Goal: Check status: Check status

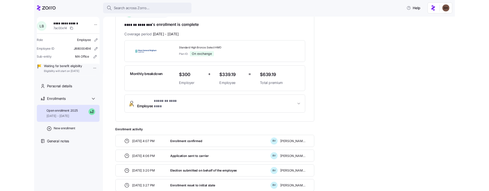
scroll to position [86, 0]
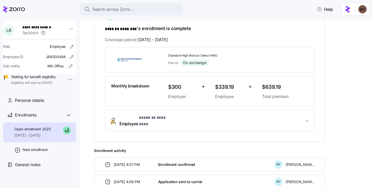
click at [342, 70] on div "**********" at bounding box center [230, 122] width 272 height 269
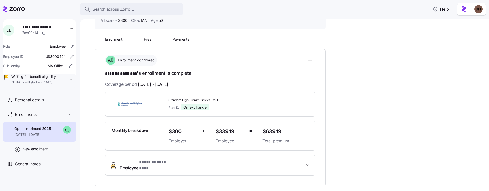
scroll to position [39, 0]
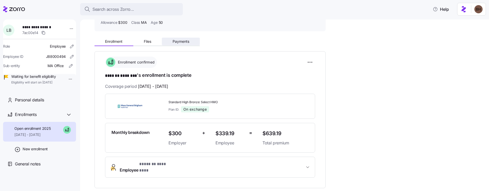
click at [183, 42] on span "Payments" at bounding box center [180, 42] width 17 height 4
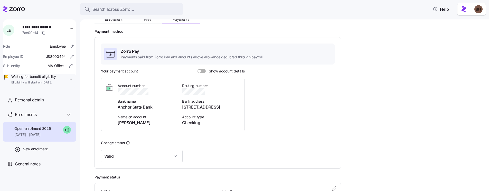
scroll to position [20, 0]
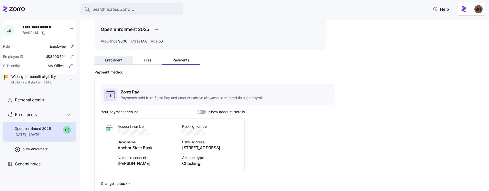
click at [111, 61] on span "Enrollment" at bounding box center [113, 60] width 17 height 4
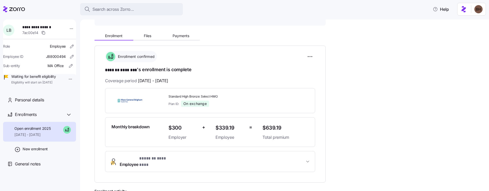
scroll to position [70, 0]
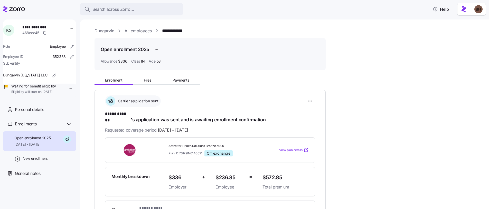
scroll to position [103, 0]
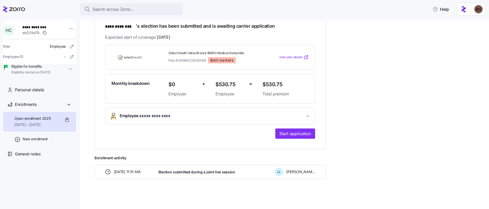
scroll to position [88, 0]
click at [309, 114] on icon "button" at bounding box center [307, 115] width 5 height 5
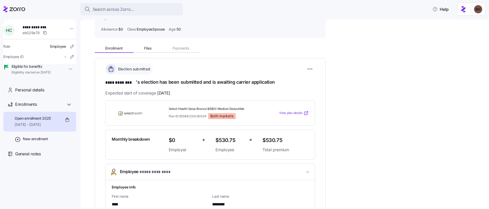
scroll to position [0, 0]
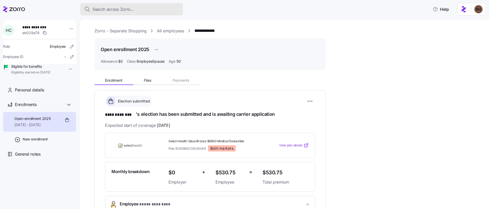
click at [123, 11] on span "Search across Zorro..." at bounding box center [113, 9] width 42 height 6
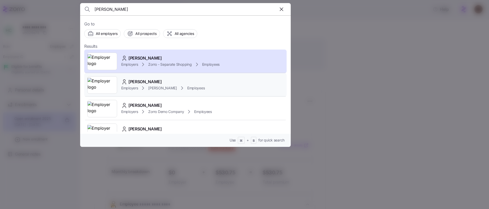
type input "chambers"
click at [169, 83] on div "WADE A CHAMBERS" at bounding box center [162, 82] width 83 height 6
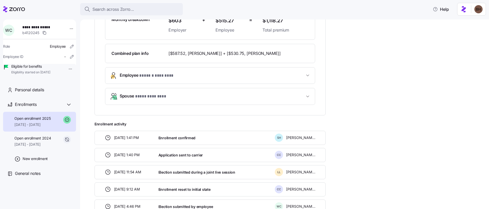
scroll to position [165, 0]
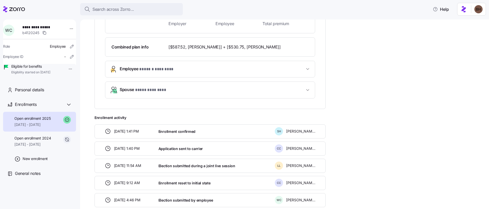
click at [309, 88] on icon "button" at bounding box center [307, 89] width 5 height 5
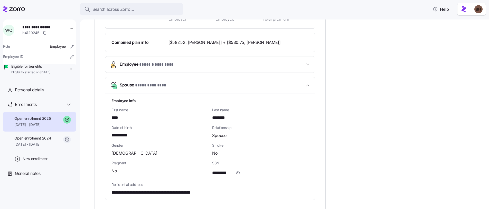
click at [310, 86] on span "button" at bounding box center [307, 85] width 6 height 5
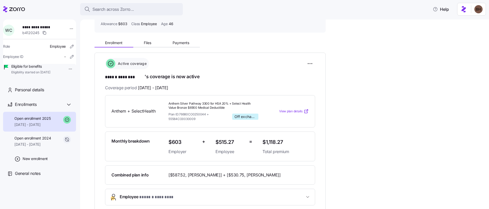
scroll to position [35, 0]
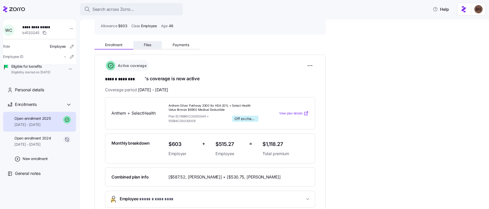
click at [144, 45] on span "Files" at bounding box center [147, 45] width 7 height 4
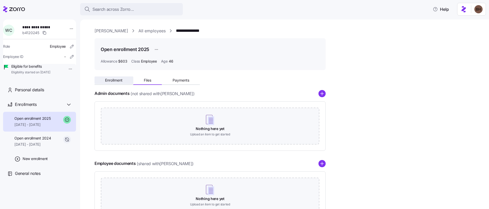
click at [103, 82] on button "Enrollment" at bounding box center [113, 80] width 39 height 8
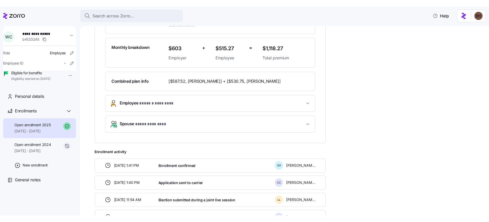
scroll to position [165, 0]
